Goal: Navigation & Orientation: Understand site structure

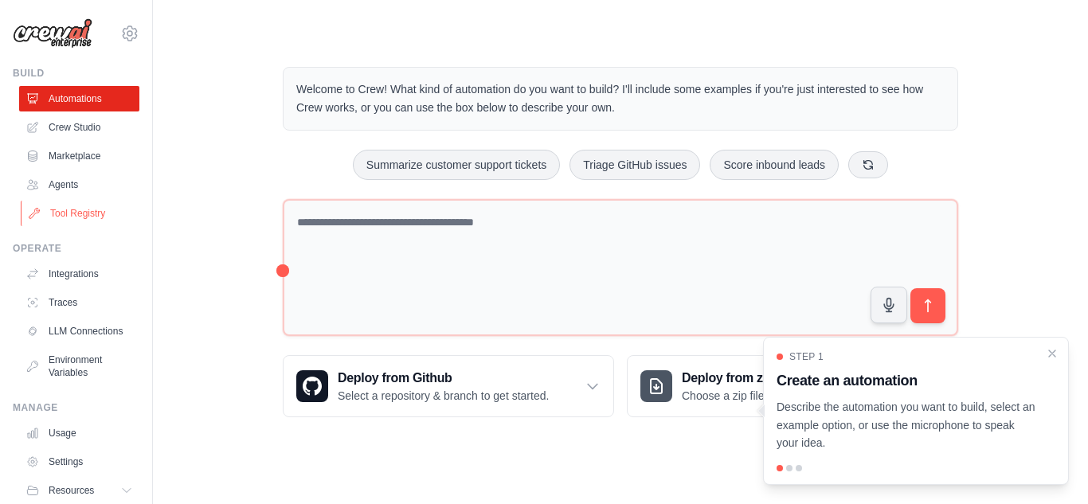
click at [86, 214] on link "Tool Registry" at bounding box center [81, 213] width 120 height 25
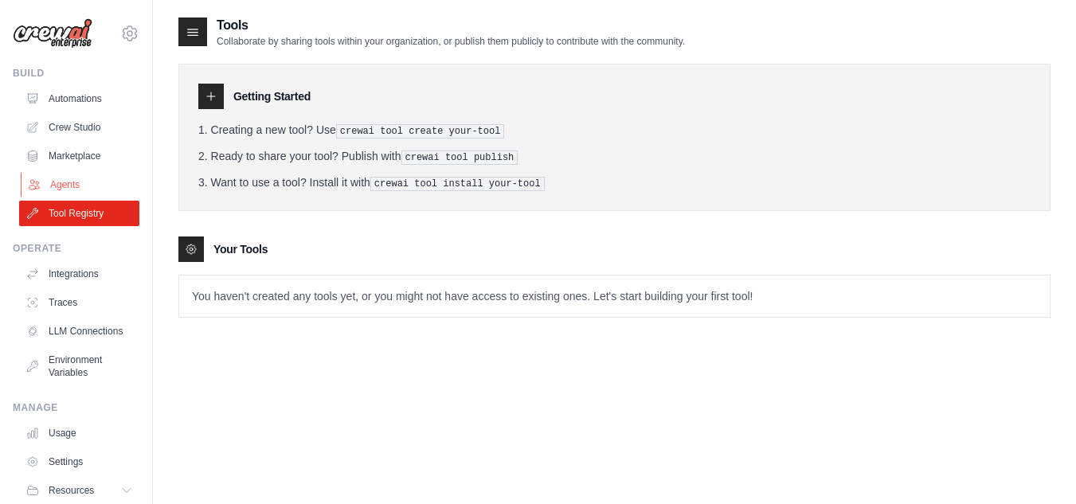
click at [71, 186] on link "Agents" at bounding box center [81, 184] width 120 height 25
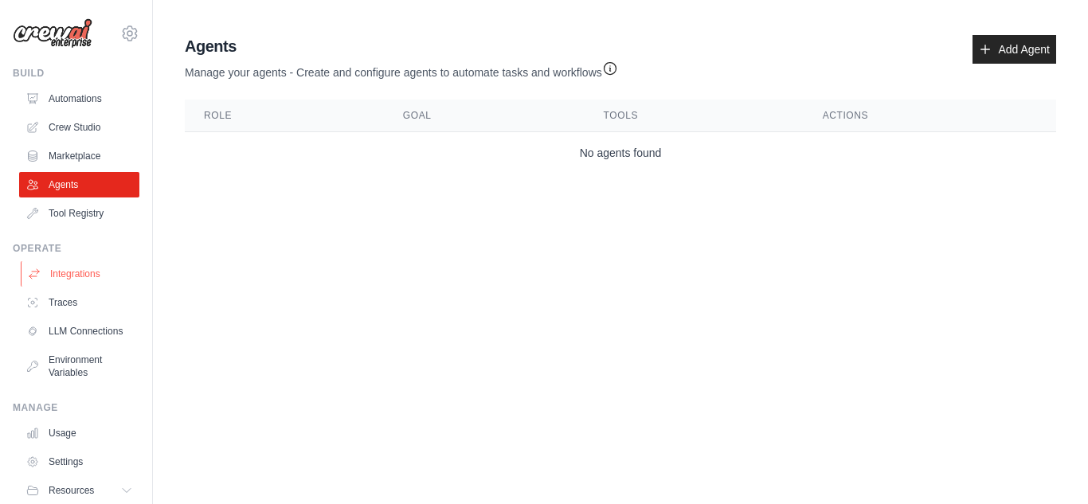
click at [74, 276] on link "Integrations" at bounding box center [81, 273] width 120 height 25
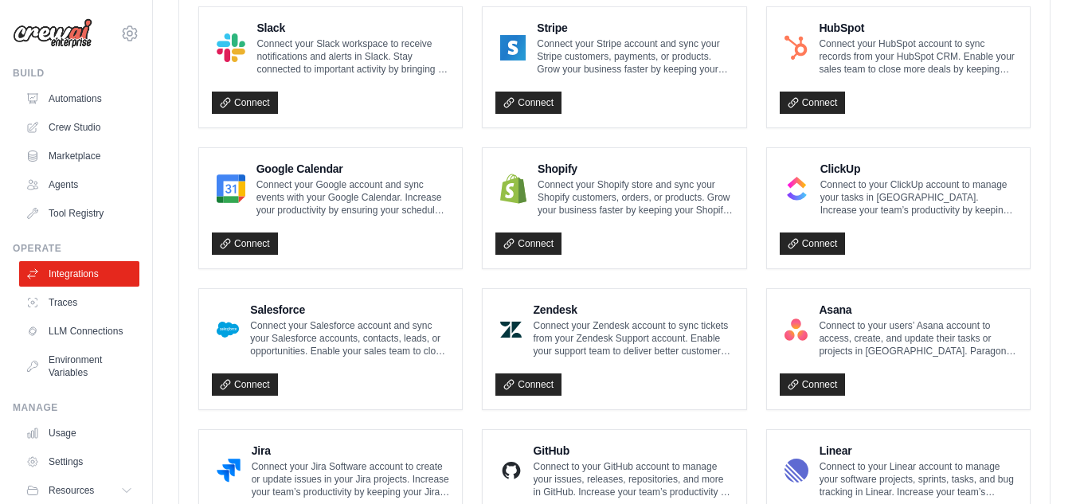
scroll to position [637, 0]
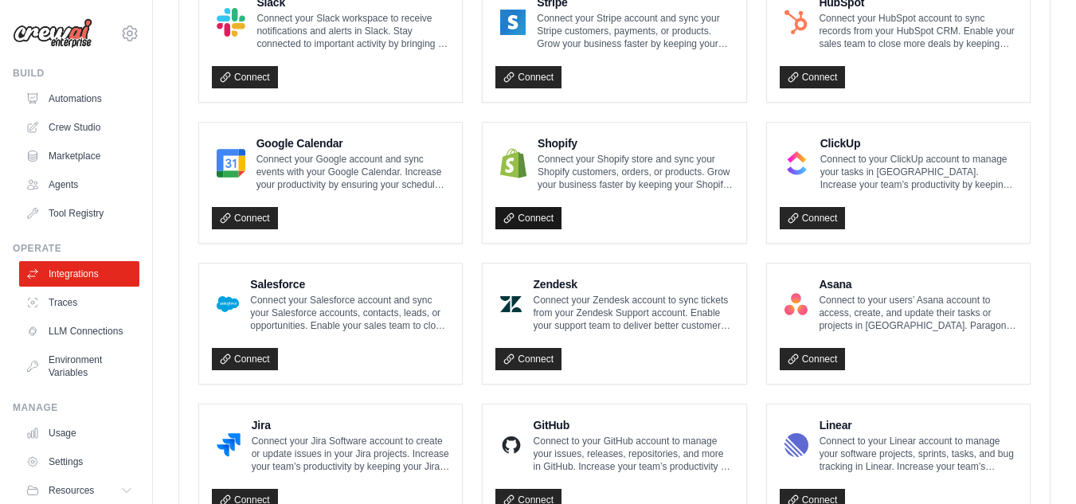
click at [542, 219] on link "Connect" at bounding box center [528, 218] width 66 height 22
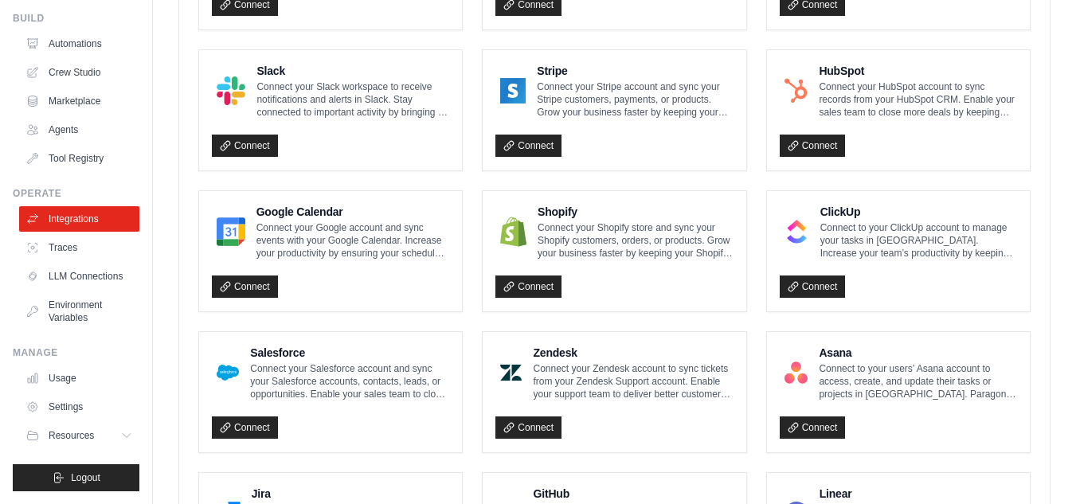
scroll to position [597, 0]
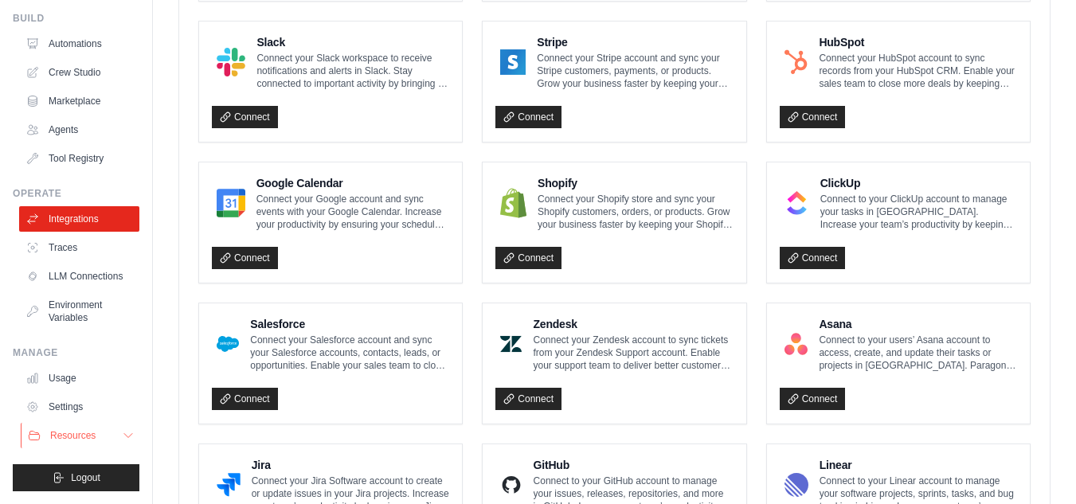
click at [122, 432] on icon at bounding box center [128, 435] width 13 height 13
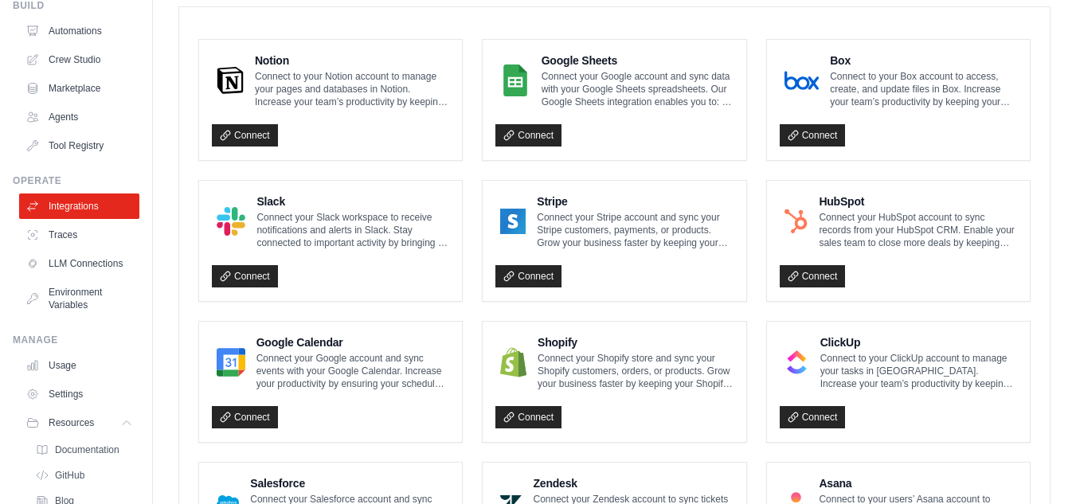
scroll to position [0, 0]
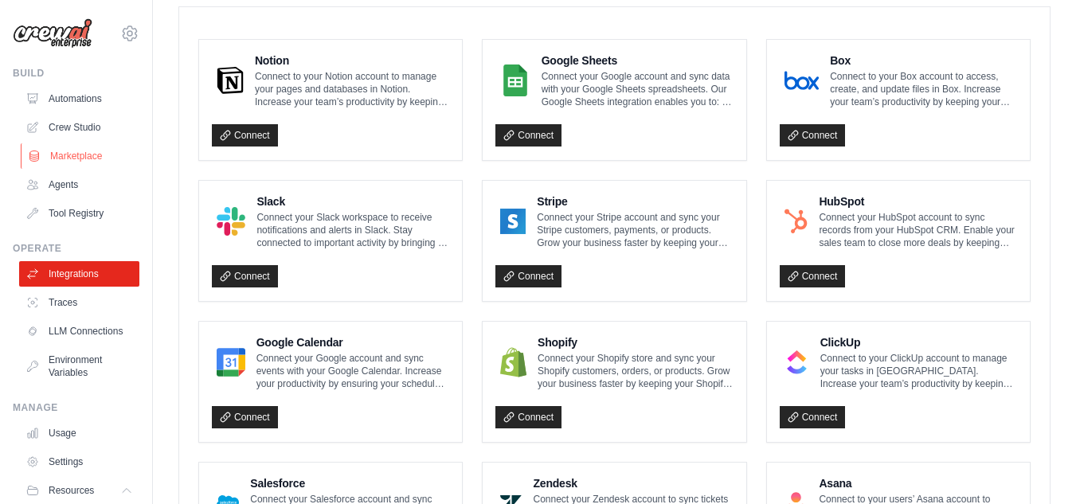
click at [77, 159] on link "Marketplace" at bounding box center [81, 155] width 120 height 25
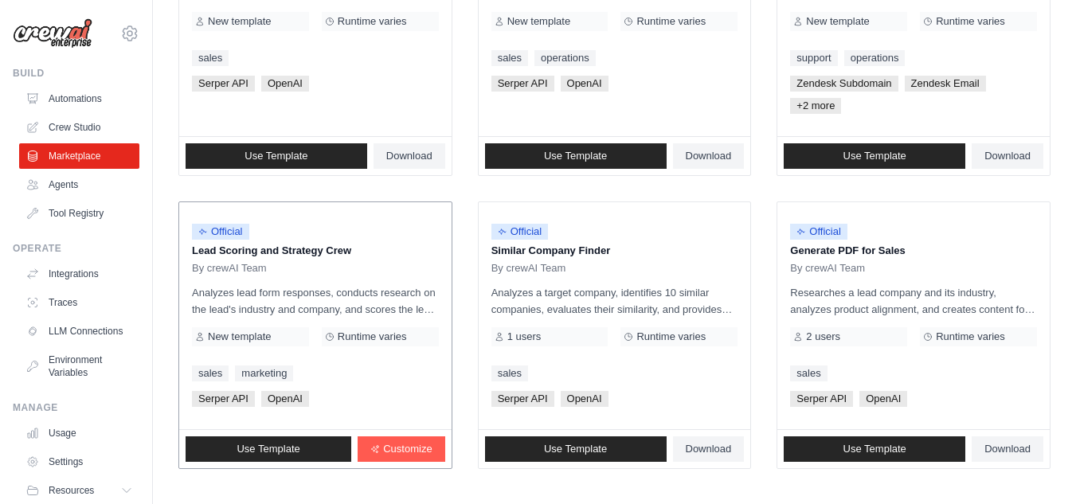
scroll to position [1016, 0]
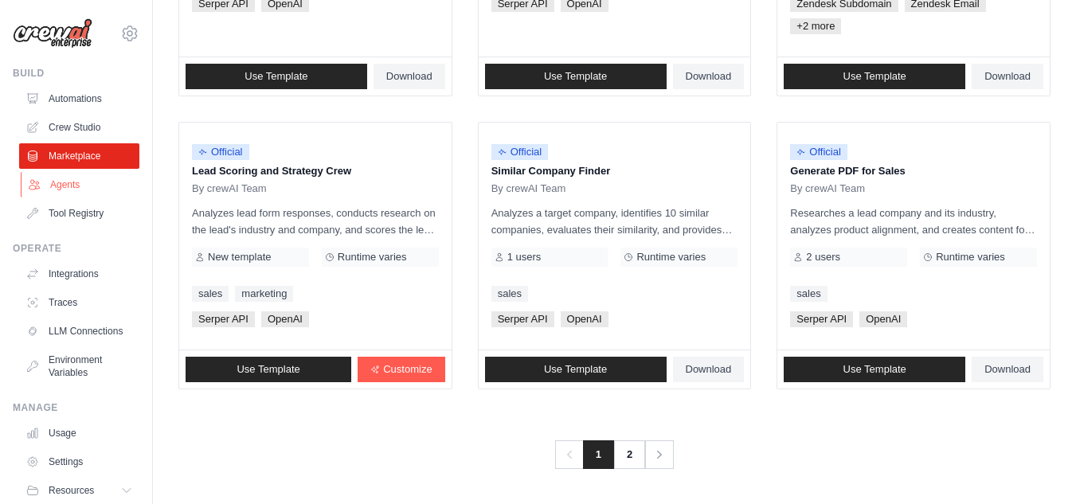
click at [69, 187] on link "Agents" at bounding box center [81, 184] width 120 height 25
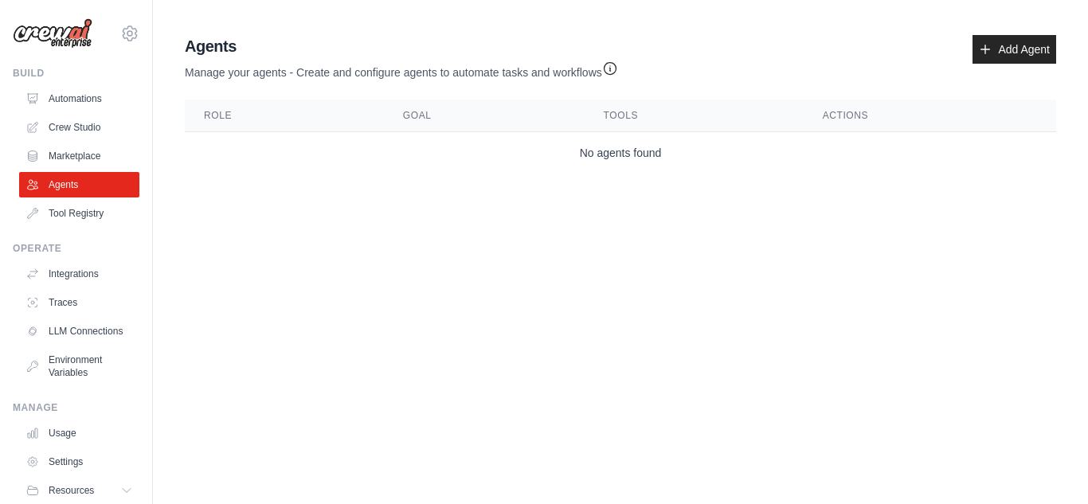
scroll to position [68, 0]
